Goal: Task Accomplishment & Management: Use online tool/utility

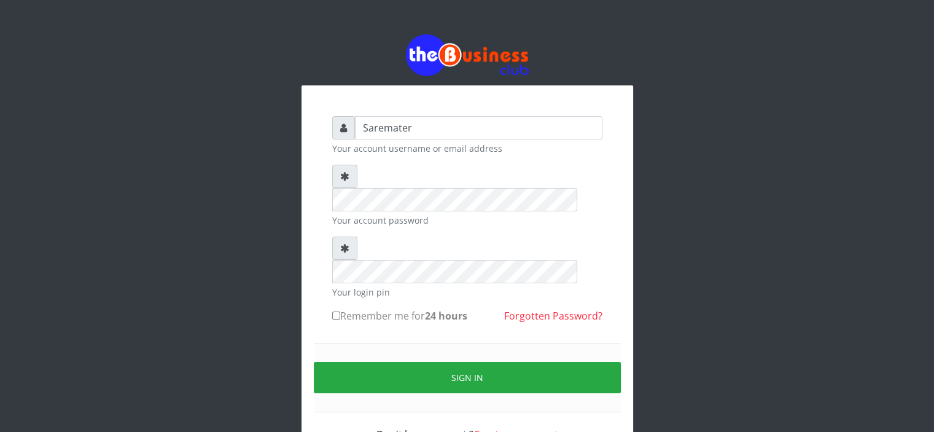
type input "Saremater"
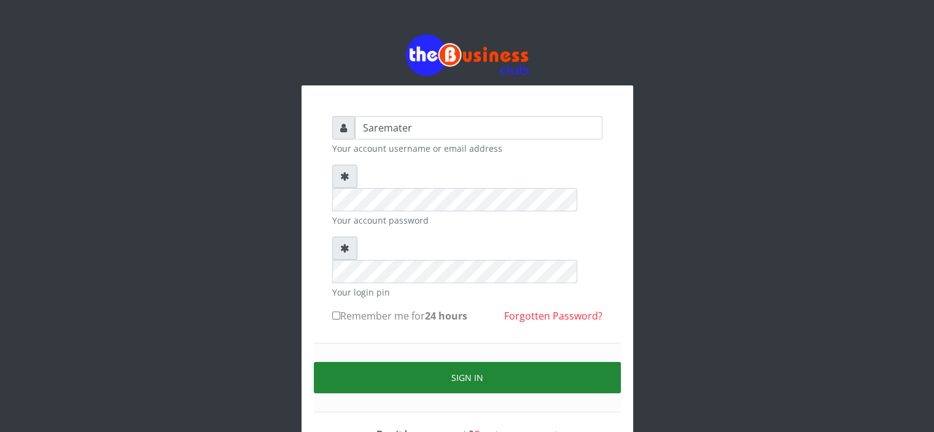
click at [456, 362] on button "Sign in" at bounding box center [467, 377] width 307 height 31
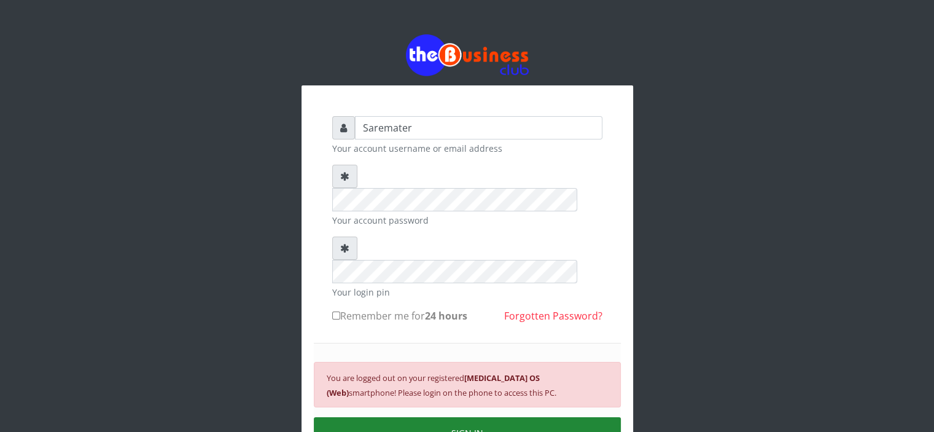
click at [467, 417] on button "SIGN IN" at bounding box center [467, 432] width 307 height 31
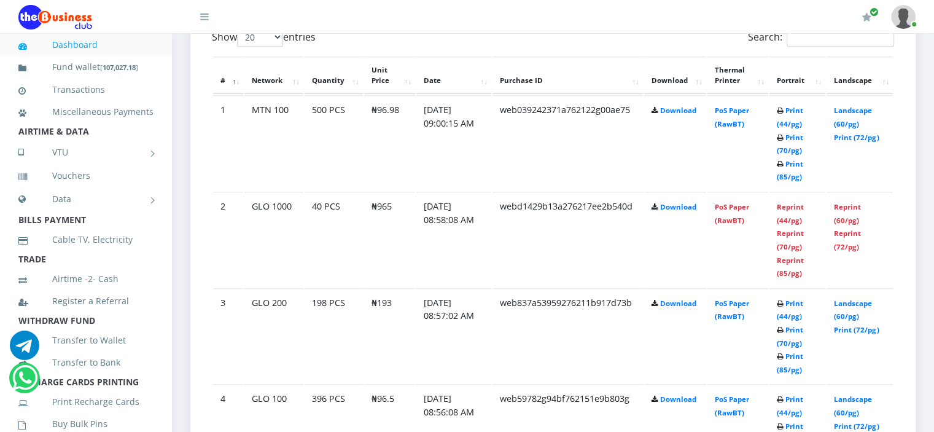
scroll to position [690, 0]
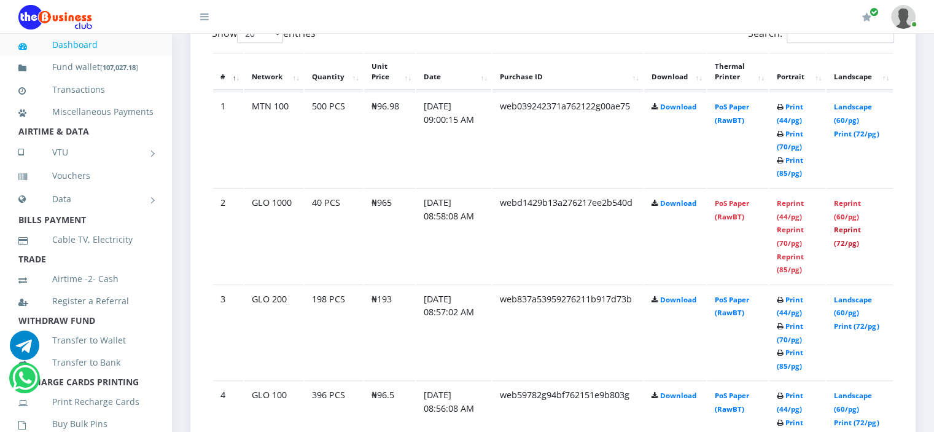
click at [843, 226] on link "Reprint (72/pg)" at bounding box center [847, 236] width 27 height 23
click at [845, 201] on link "Reprint (60/pg)" at bounding box center [847, 209] width 27 height 23
click at [847, 130] on link "Print (72/pg)" at bounding box center [856, 133] width 45 height 9
